Goal: Task Accomplishment & Management: Use online tool/utility

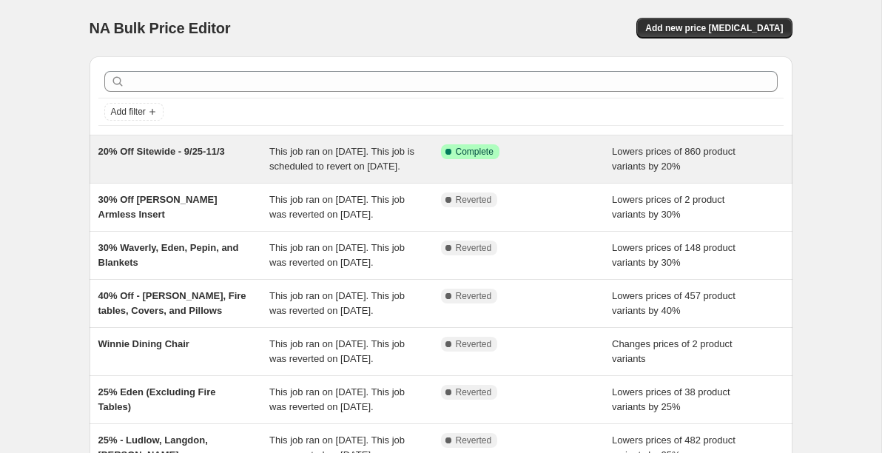
click at [189, 169] on div "20% Off Sitewide - 9/25-11/3" at bounding box center [184, 159] width 172 height 30
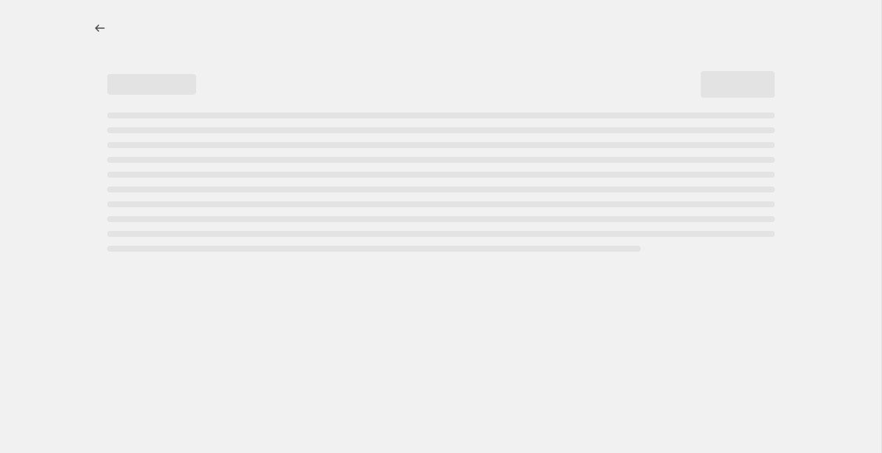
select select "percentage"
select select "collection"
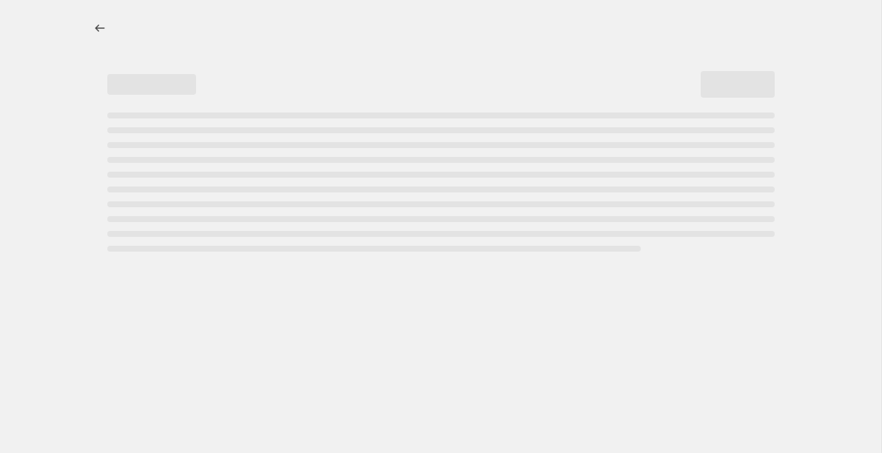
select select "collection"
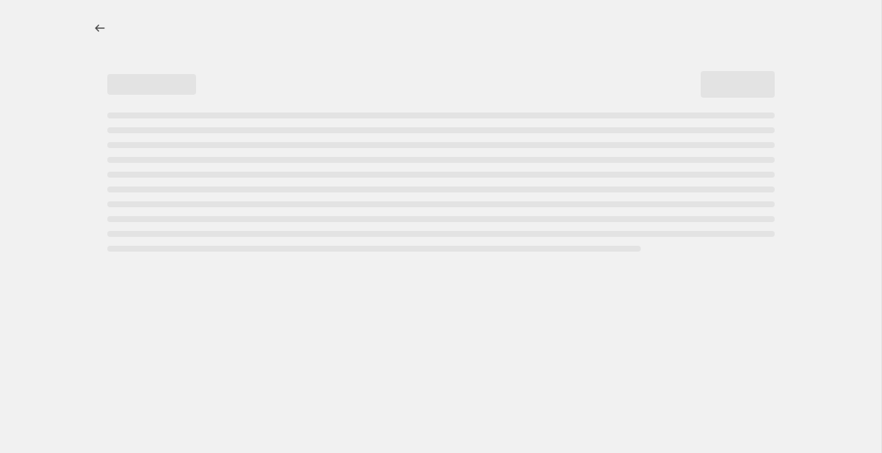
select select "collection"
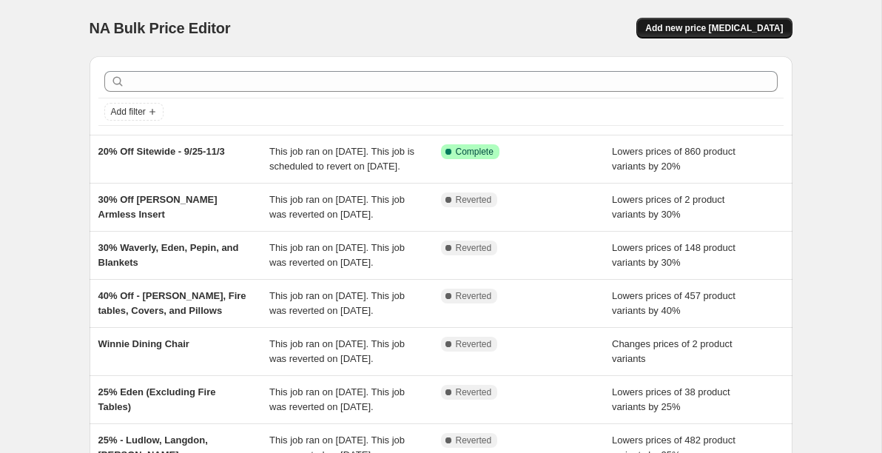
click at [704, 25] on span "Add new price change job" at bounding box center [714, 28] width 138 height 12
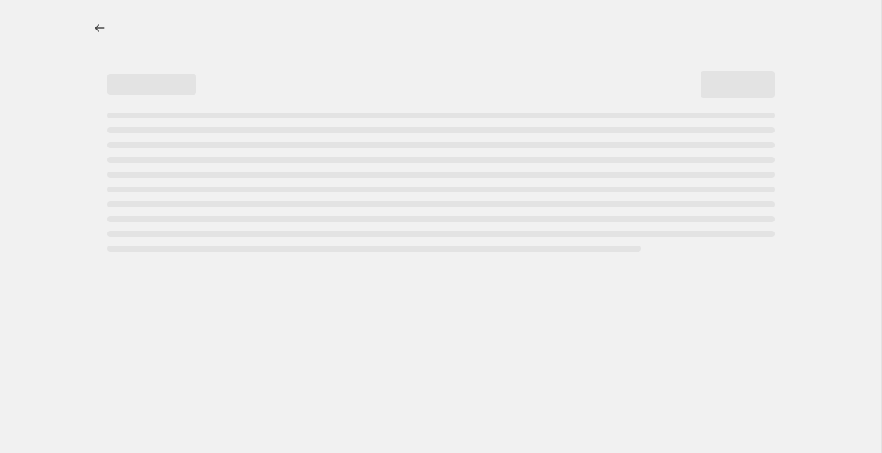
select select "percentage"
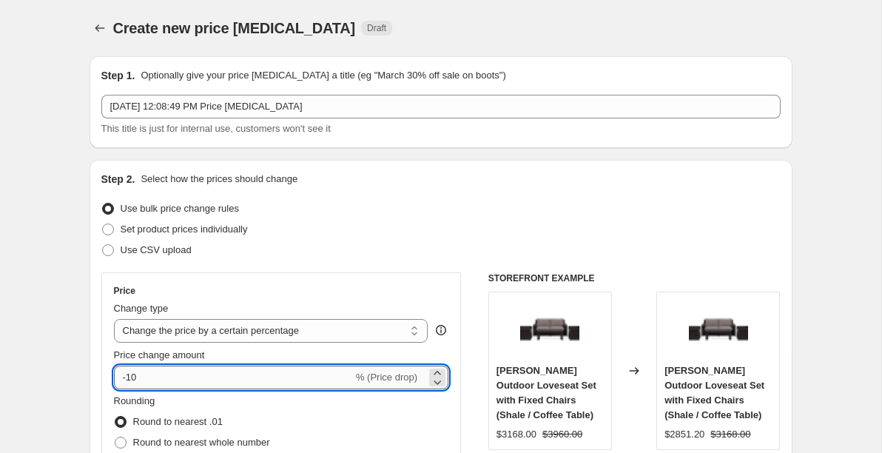
click at [169, 373] on input "-10" at bounding box center [233, 377] width 239 height 24
type input "-1"
type input "-20"
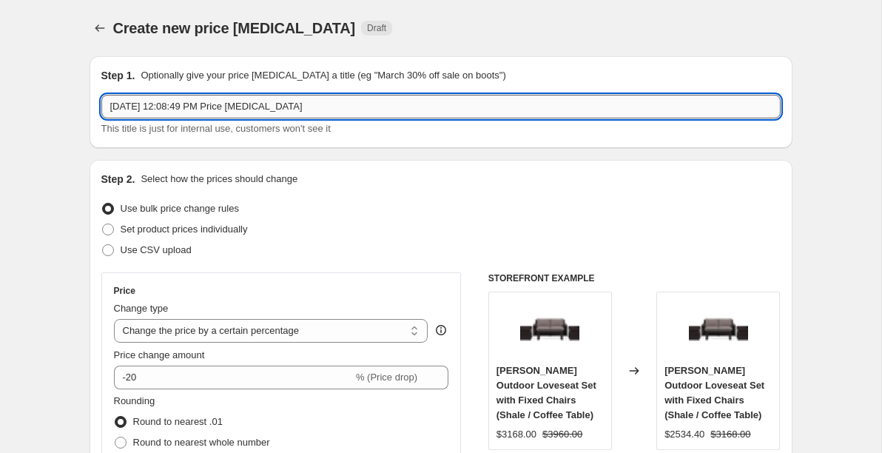
click at [213, 103] on input "Sep 26, 2025, 12:08:49 PM Price change job" at bounding box center [440, 107] width 679 height 24
type input "Fire Table Fix 20% OFF"
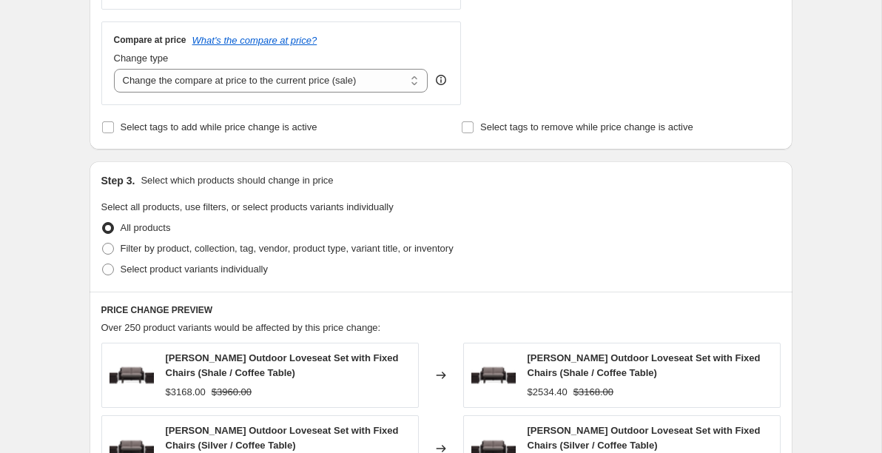
scroll to position [556, 0]
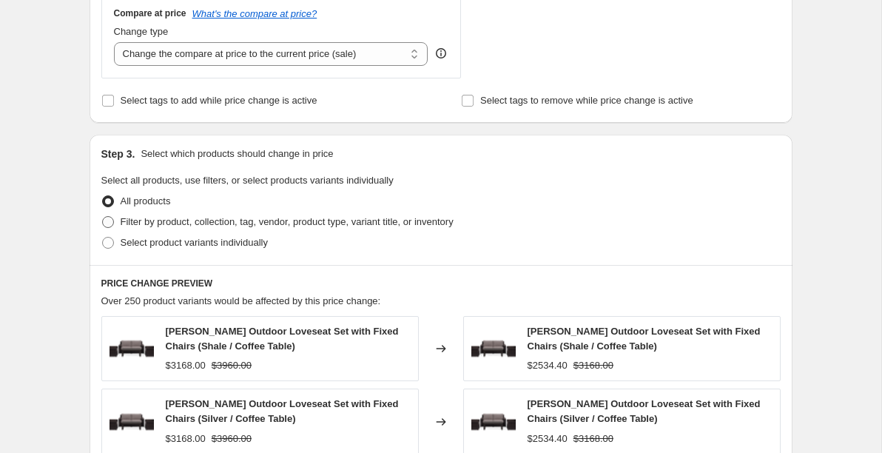
click at [114, 220] on label "Filter by product, collection, tag, vendor, product type, variant title, or inv…" at bounding box center [277, 222] width 352 height 21
click at [103, 217] on input "Filter by product, collection, tag, vendor, product type, variant title, or inv…" at bounding box center [102, 216] width 1 height 1
radio input "true"
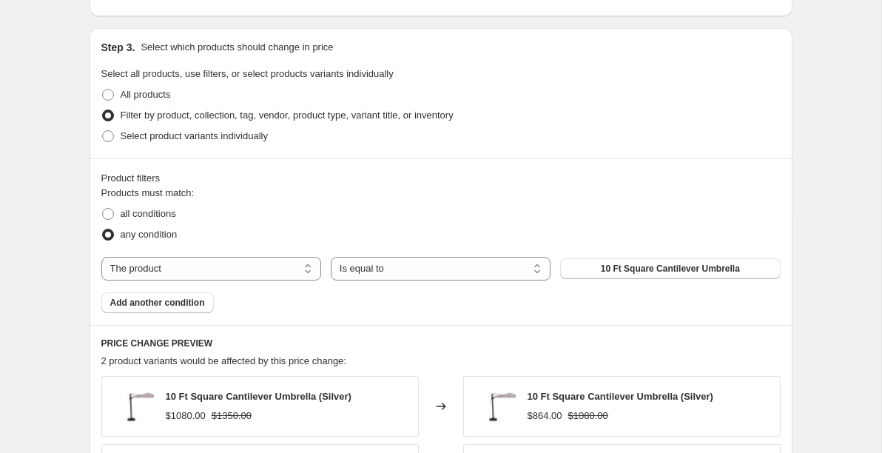
scroll to position [684, 0]
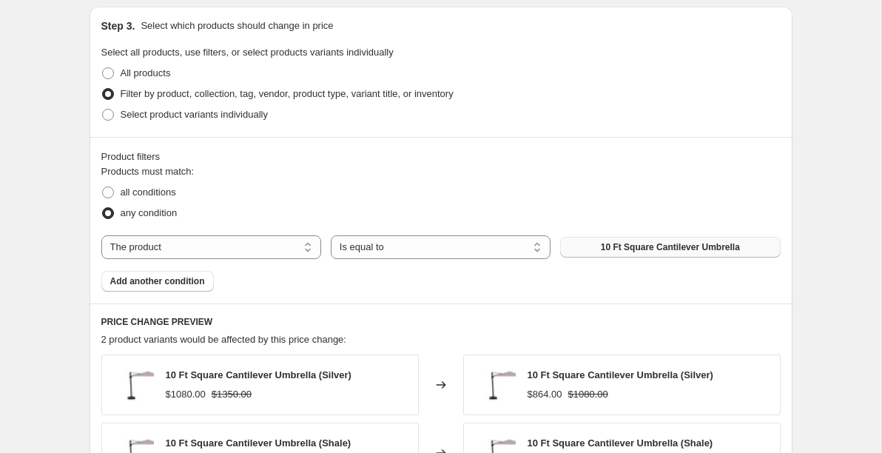
click at [593, 242] on button "10 Ft Square Cantilever Umbrella" at bounding box center [670, 247] width 220 height 21
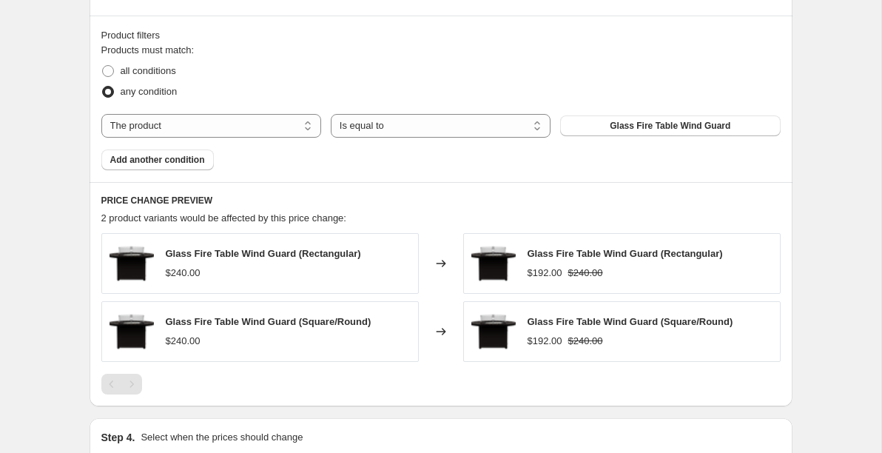
scroll to position [803, 0]
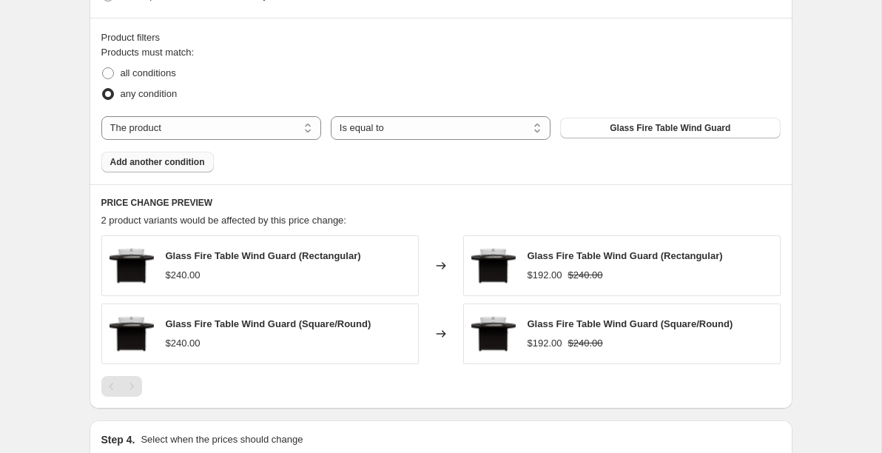
click at [146, 163] on span "Add another condition" at bounding box center [157, 162] width 95 height 12
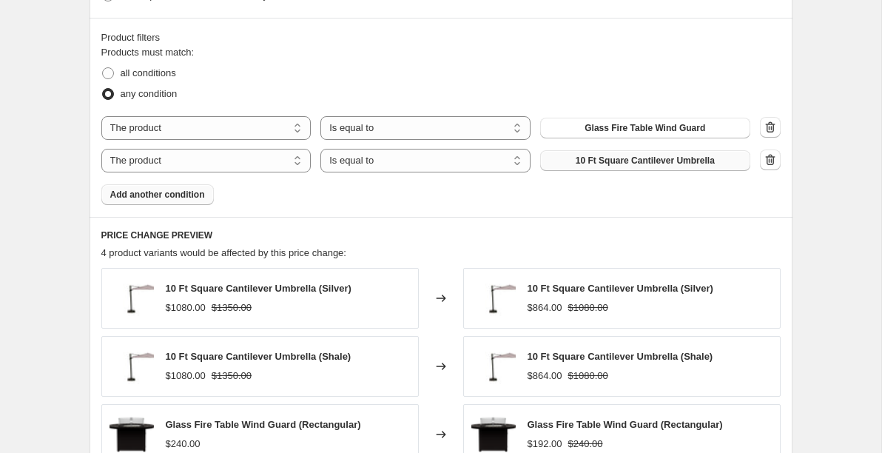
click at [571, 159] on button "10 Ft Square Cantilever Umbrella" at bounding box center [645, 160] width 210 height 21
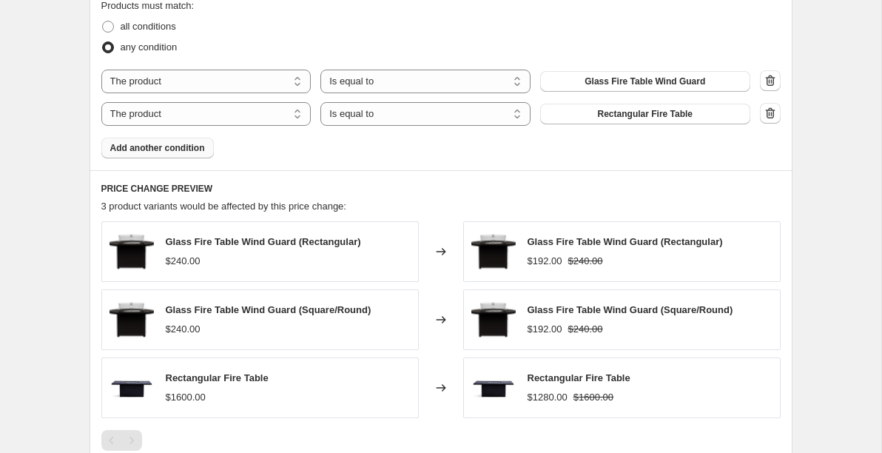
scroll to position [851, 0]
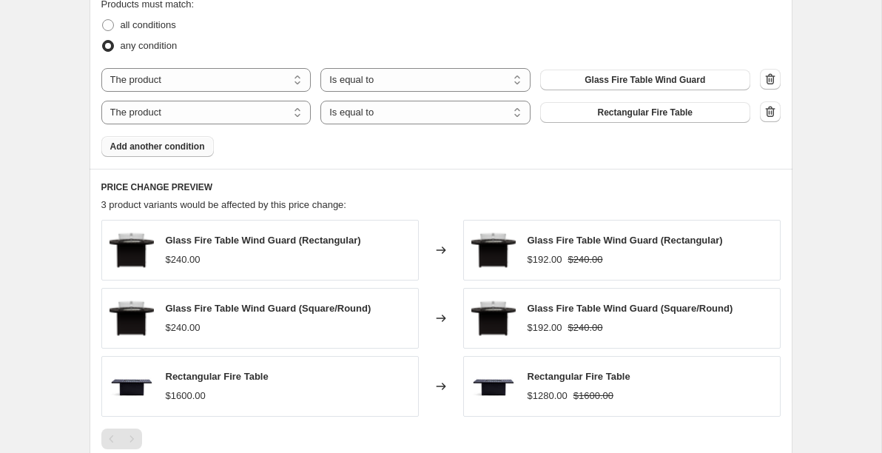
click at [131, 148] on span "Add another condition" at bounding box center [157, 147] width 95 height 12
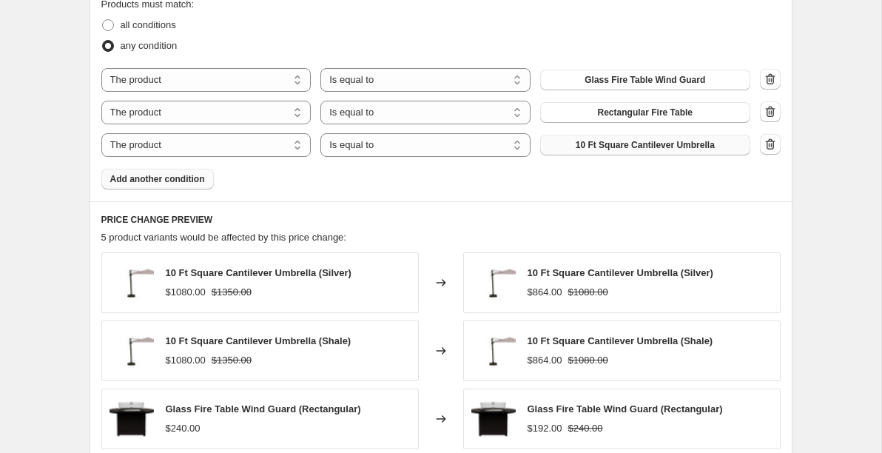
click at [570, 144] on button "10 Ft Square Cantilever Umbrella" at bounding box center [645, 145] width 210 height 21
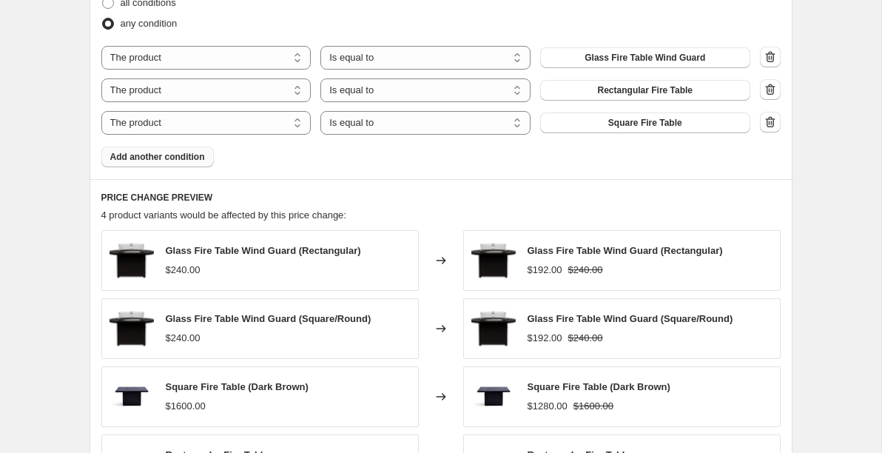
scroll to position [863, 0]
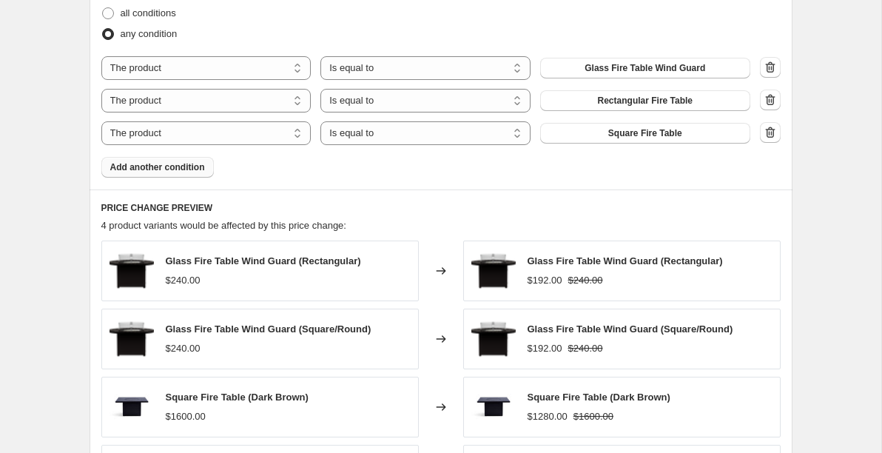
click at [158, 162] on span "Add another condition" at bounding box center [157, 167] width 95 height 12
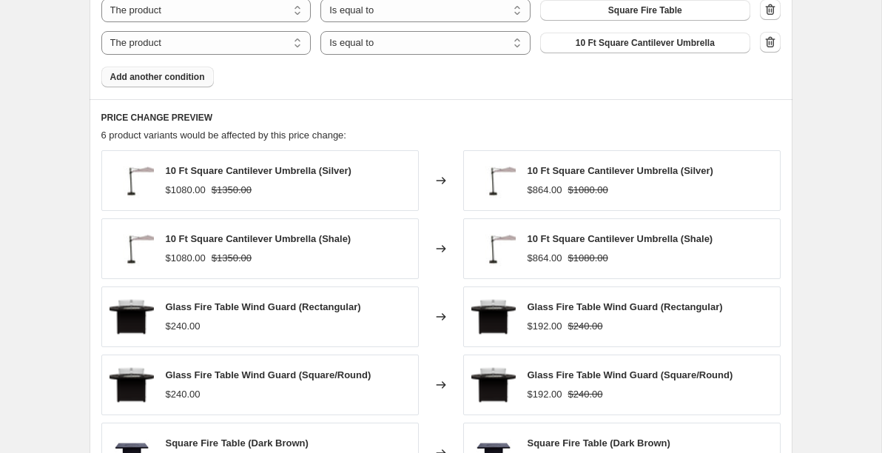
scroll to position [859, 0]
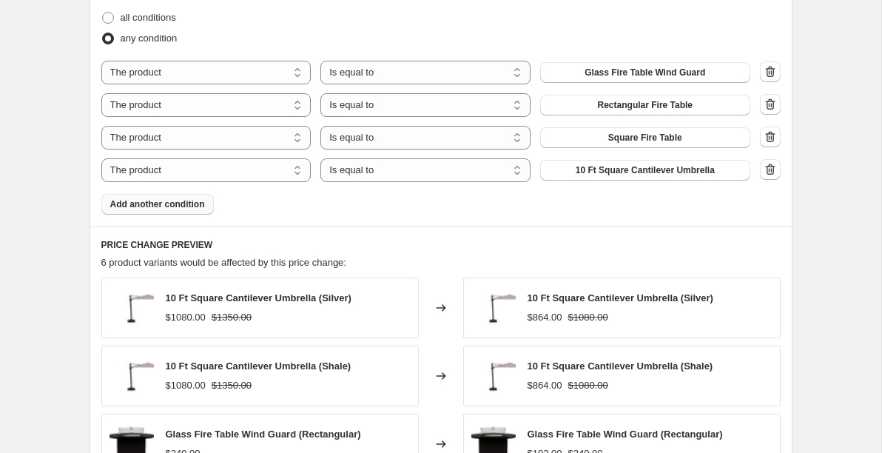
click at [166, 201] on span "Add another condition" at bounding box center [157, 204] width 95 height 12
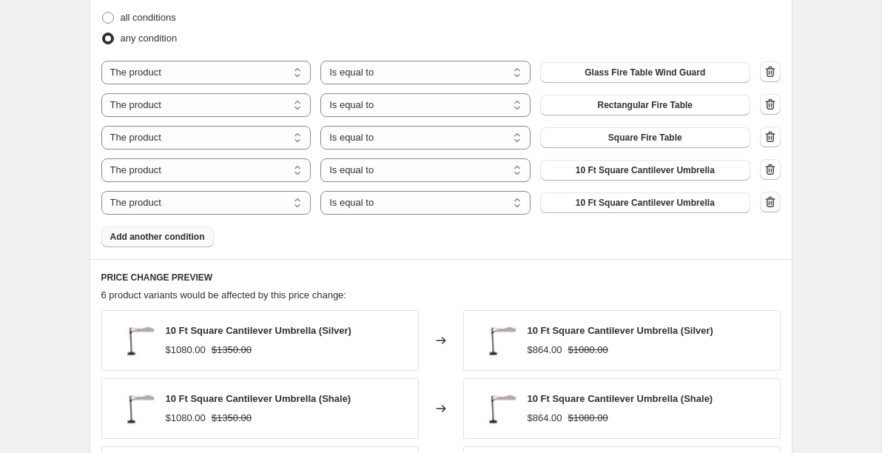
click at [775, 208] on icon "button" at bounding box center [770, 202] width 15 height 15
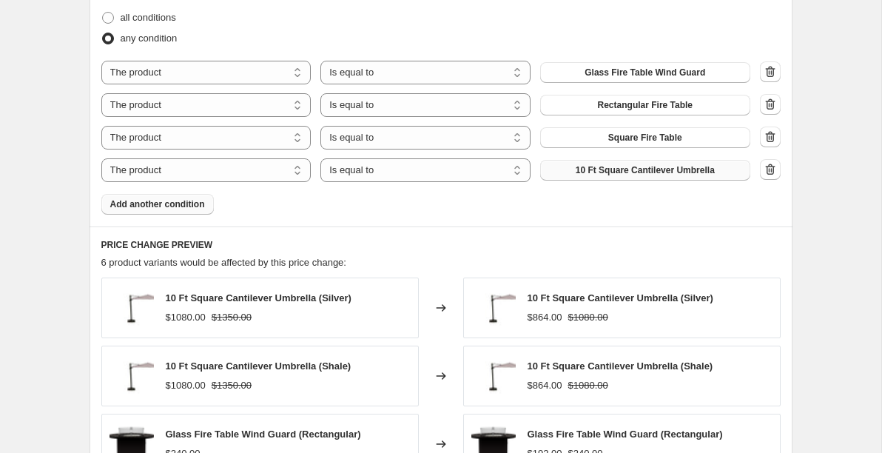
click at [630, 170] on span "10 Ft Square Cantilever Umbrella" at bounding box center [645, 170] width 139 height 12
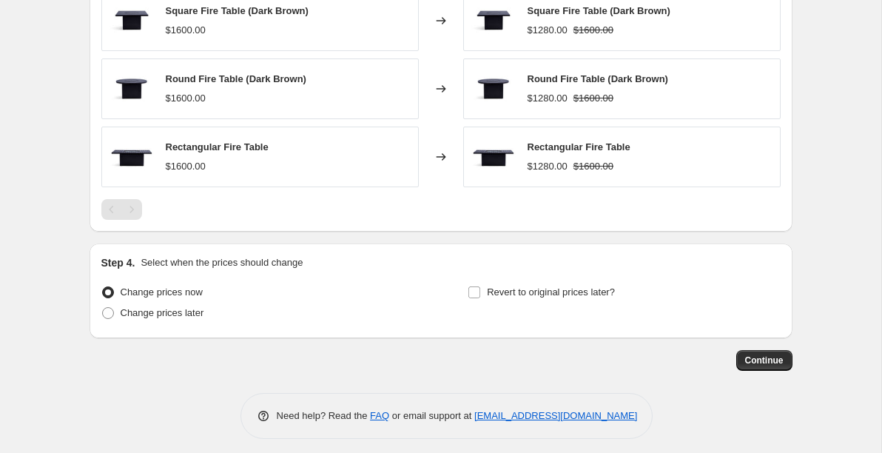
scroll to position [1290, 0]
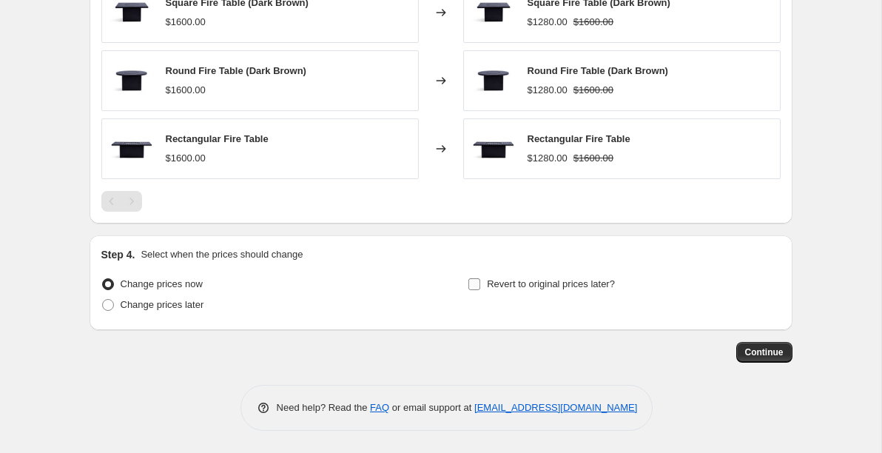
click at [476, 284] on input "Revert to original prices later?" at bounding box center [474, 284] width 12 height 12
checkbox input "true"
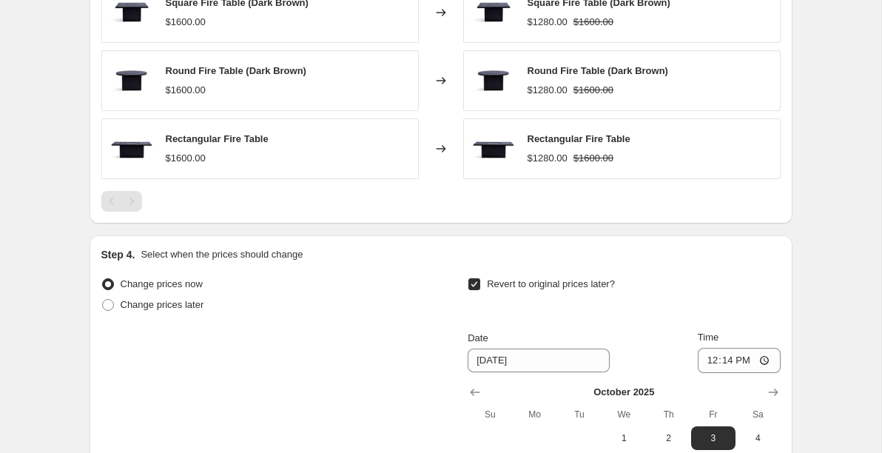
scroll to position [1434, 0]
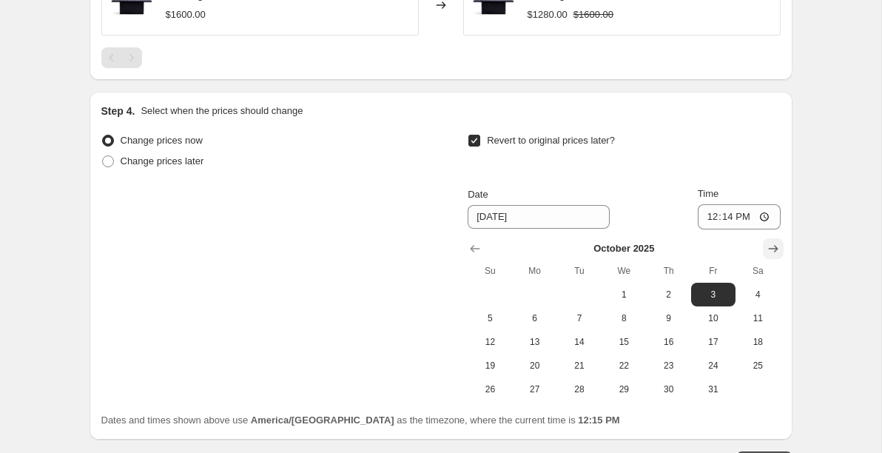
click at [768, 242] on icon "Show next month, November 2025" at bounding box center [773, 248] width 15 height 15
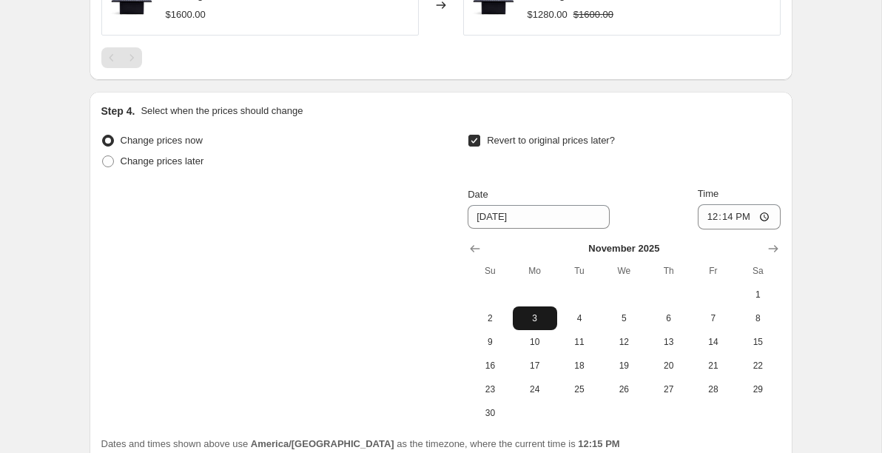
click at [539, 315] on span "3" at bounding box center [535, 318] width 33 height 12
type input "[DATE]"
click at [764, 215] on input "12:14" at bounding box center [739, 216] width 83 height 25
type input "02:00"
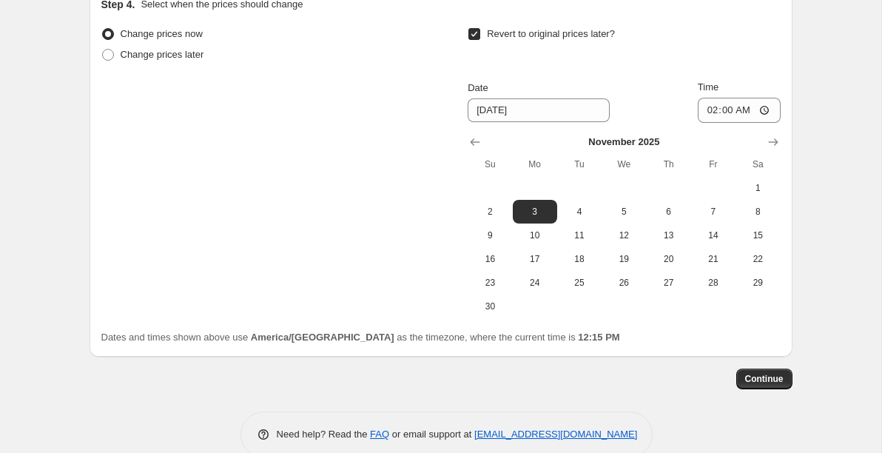
scroll to position [1563, 0]
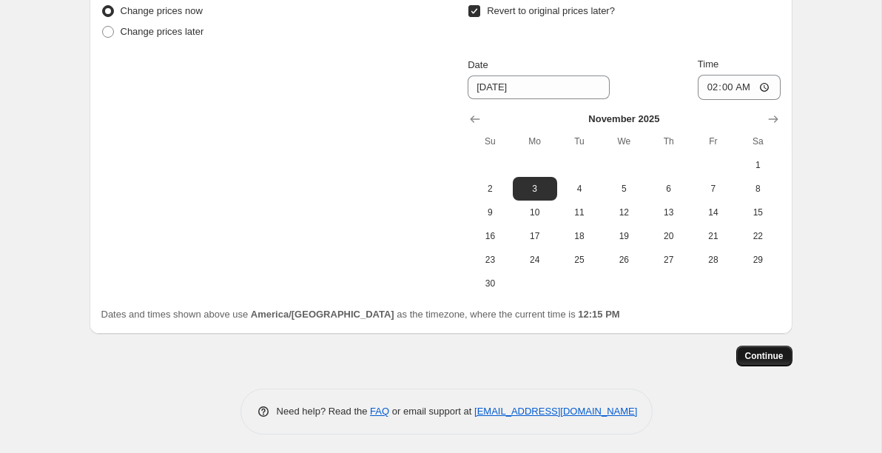
click at [775, 348] on button "Continue" at bounding box center [764, 355] width 56 height 21
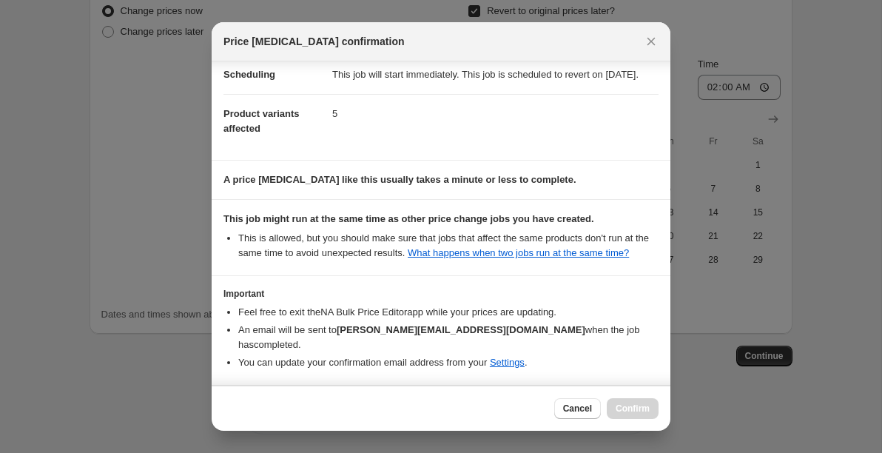
scroll to position [200, 0]
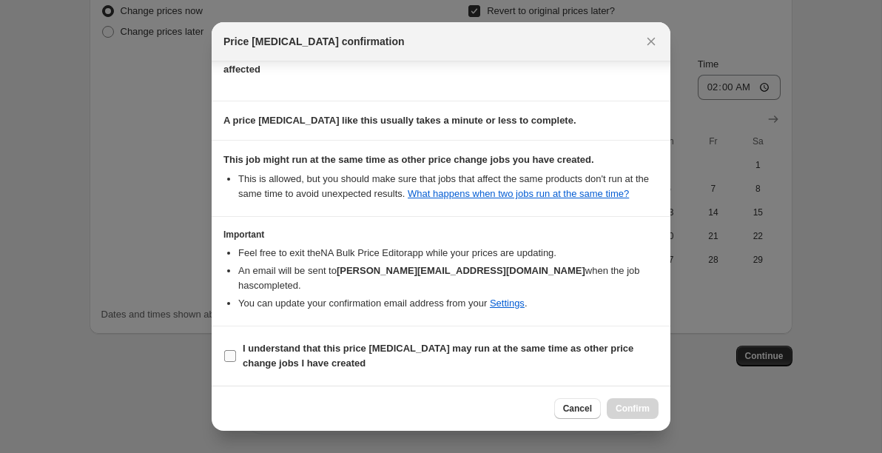
click at [234, 358] on input "I understand that this price change job may run at the same time as other price…" at bounding box center [230, 356] width 12 height 12
checkbox input "true"
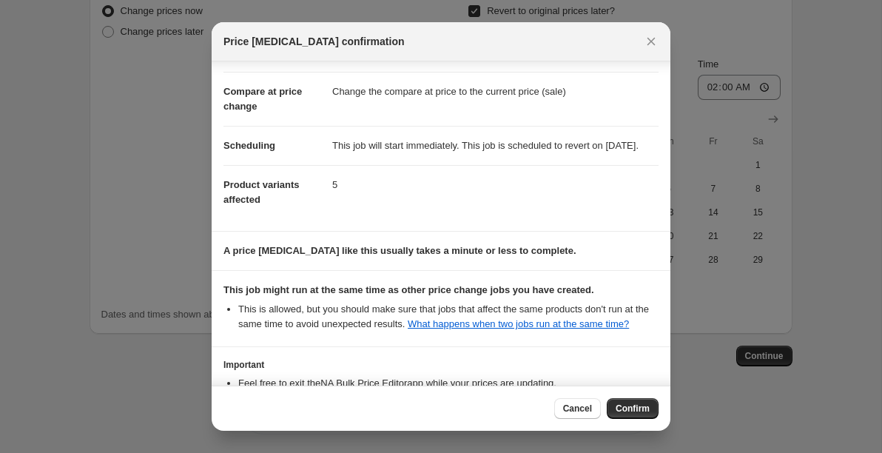
scroll to position [0, 0]
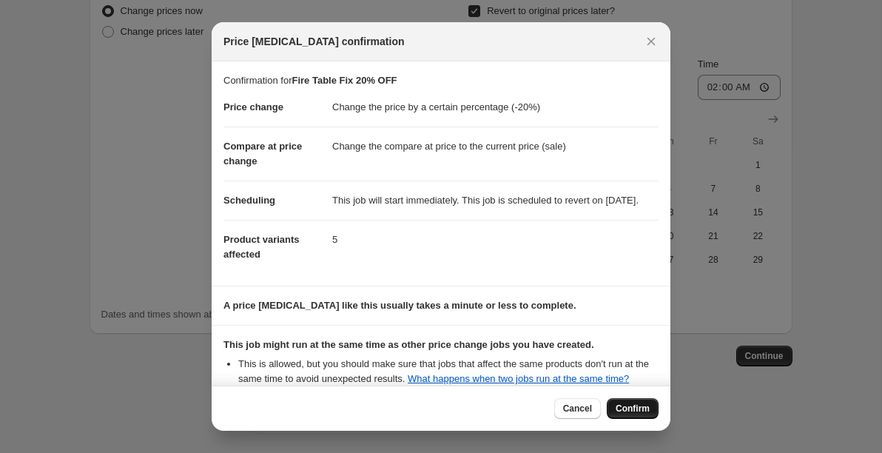
click at [637, 408] on span "Confirm" at bounding box center [632, 408] width 34 height 12
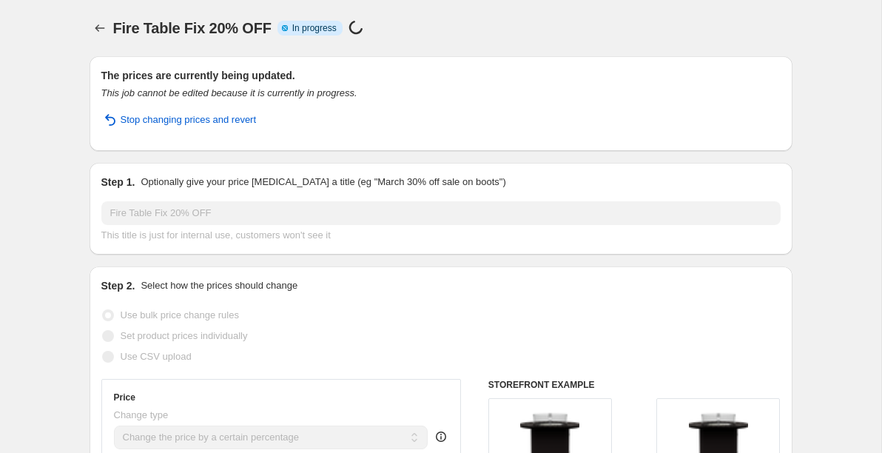
select select "percentage"
